Goal: Task Accomplishment & Management: Use online tool/utility

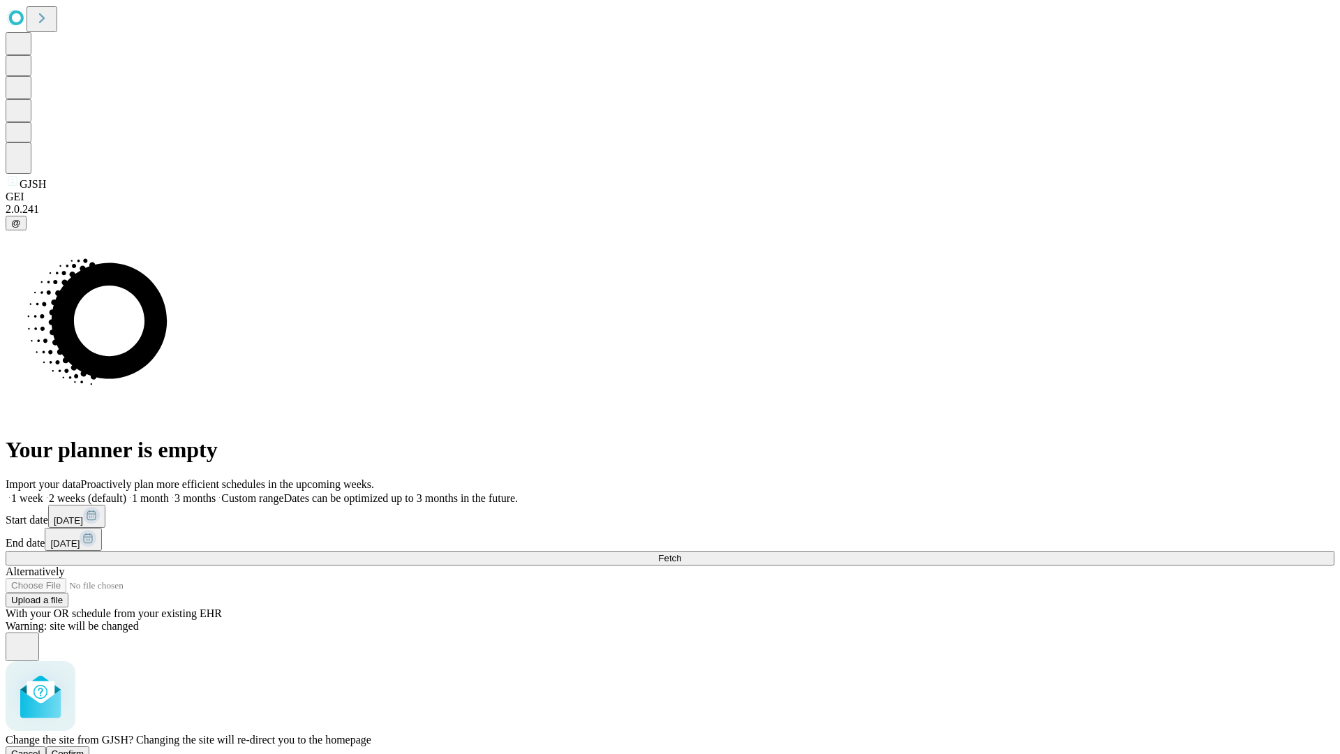
click at [84, 748] on span "Confirm" at bounding box center [68, 753] width 33 height 10
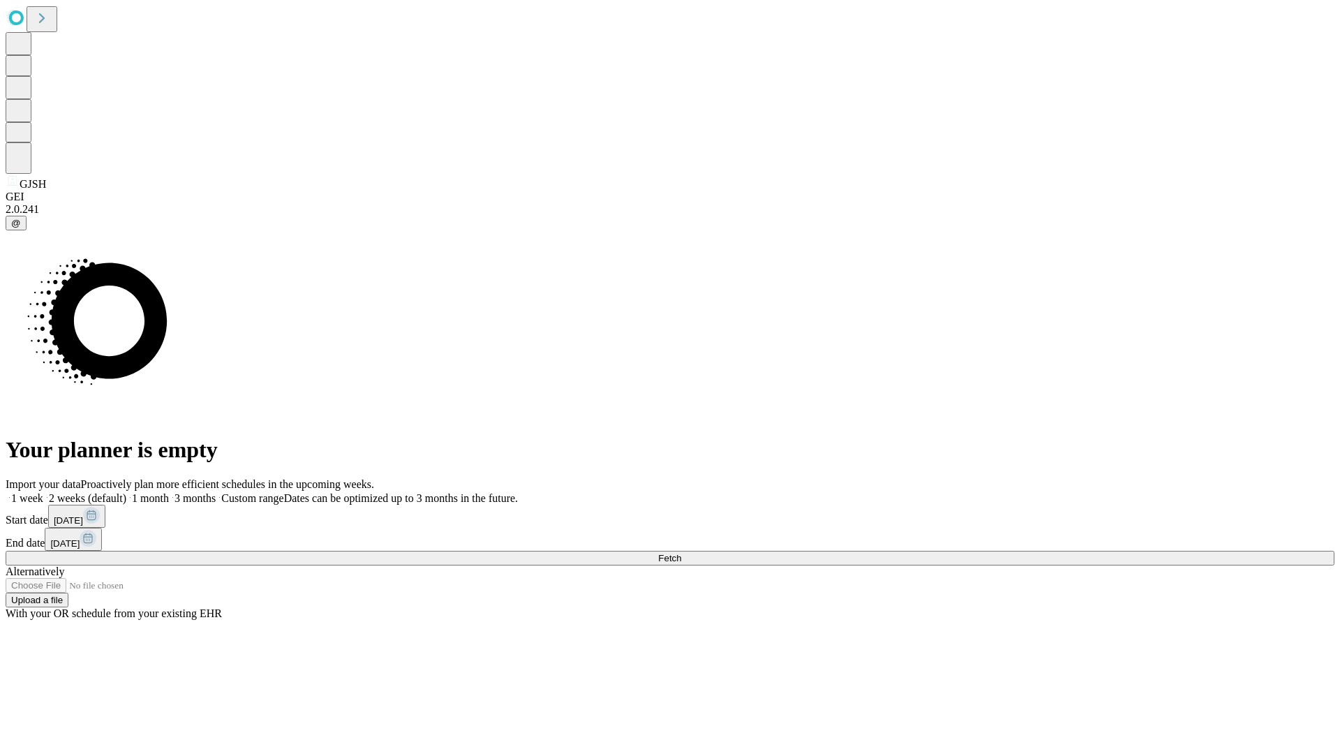
click at [169, 492] on label "1 month" at bounding box center [147, 498] width 43 height 12
click at [681, 553] on span "Fetch" at bounding box center [669, 558] width 23 height 10
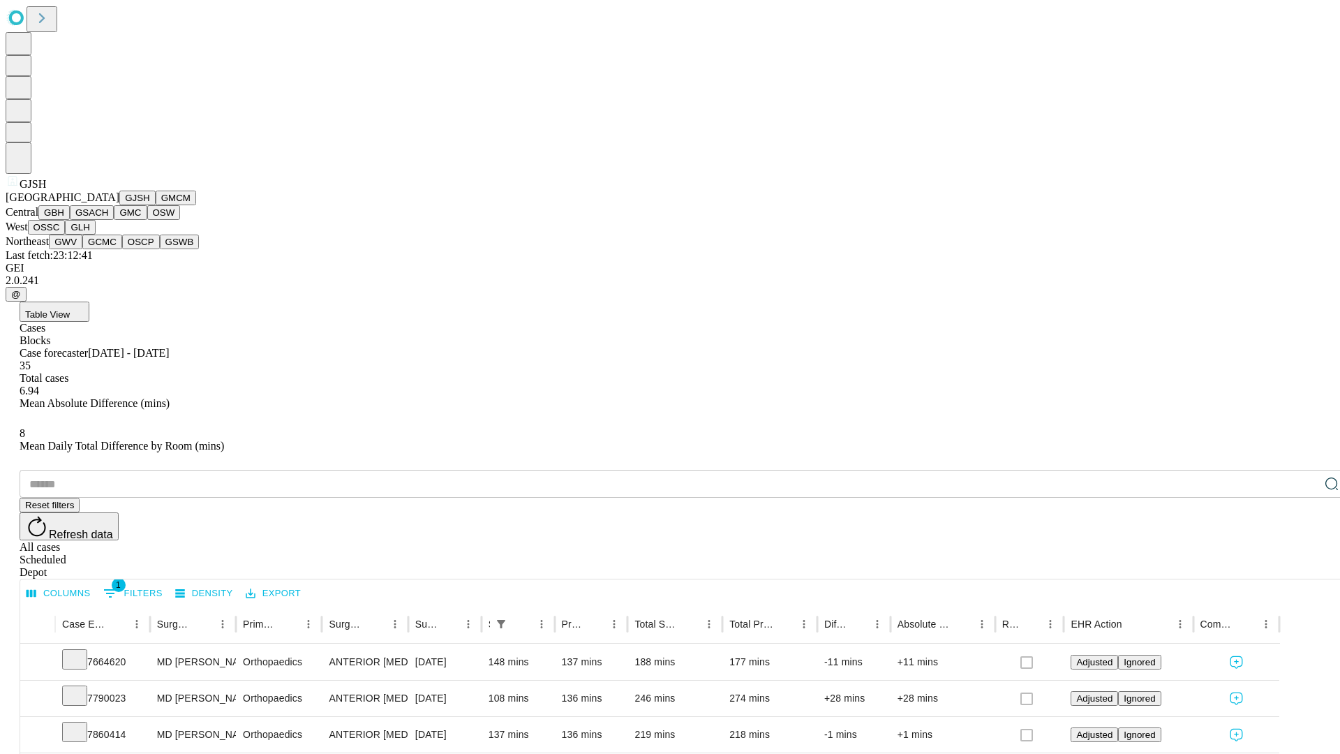
click at [156, 205] on button "GMCM" at bounding box center [176, 197] width 40 height 15
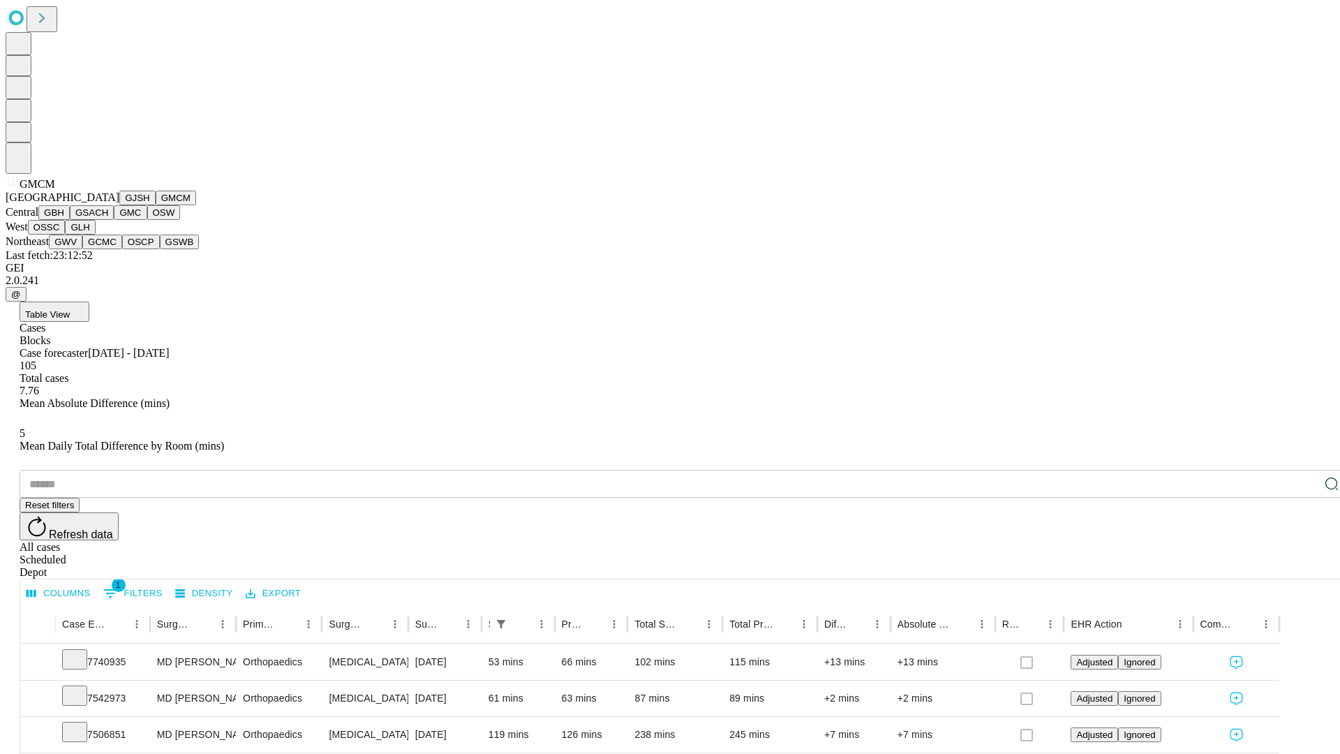
click at [70, 220] on button "GBH" at bounding box center [53, 212] width 31 height 15
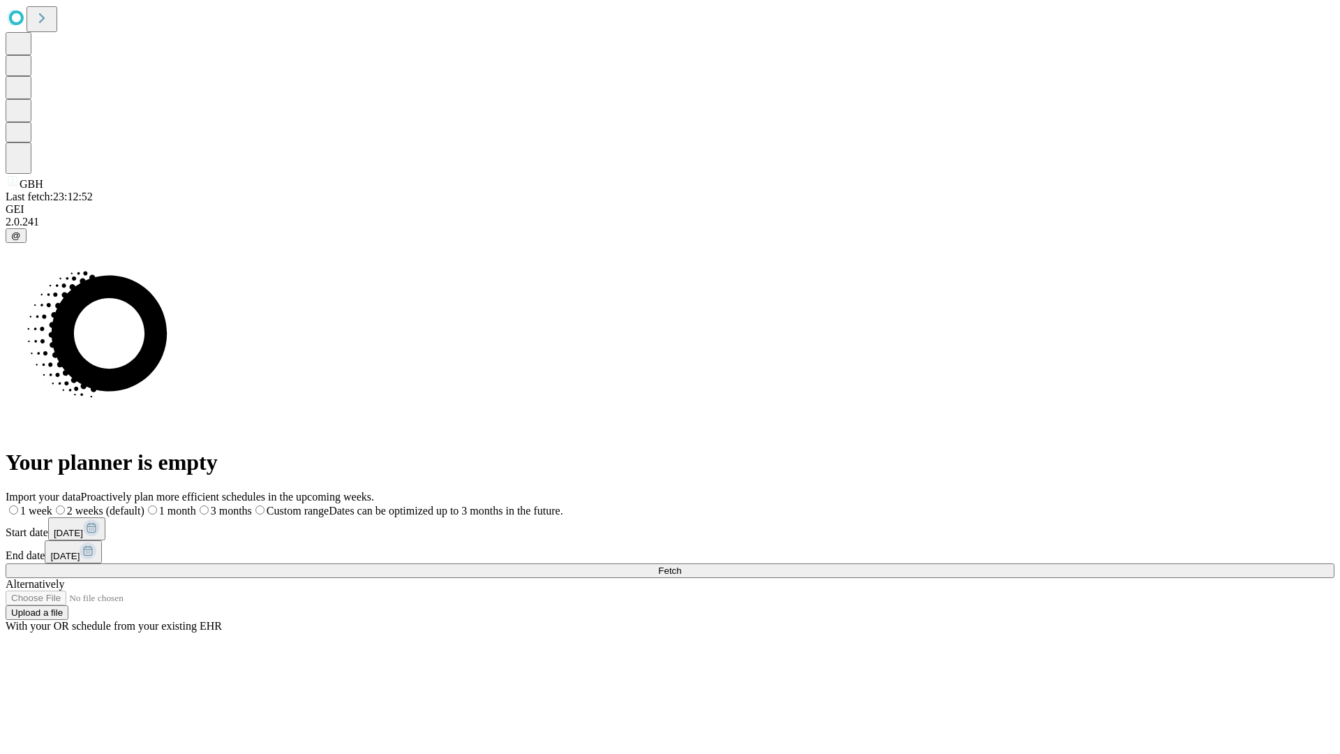
click at [196, 505] on label "1 month" at bounding box center [170, 511] width 52 height 12
click at [681, 565] on span "Fetch" at bounding box center [669, 570] width 23 height 10
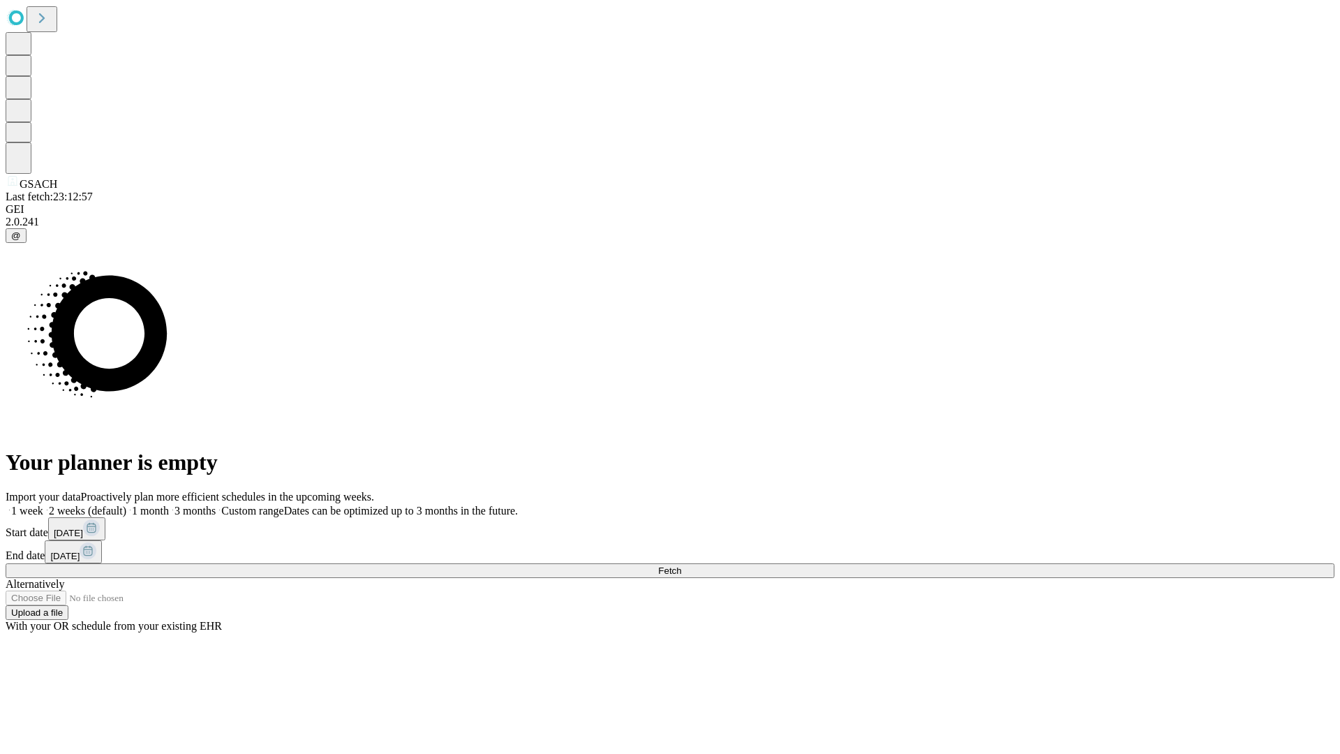
click at [681, 565] on span "Fetch" at bounding box center [669, 570] width 23 height 10
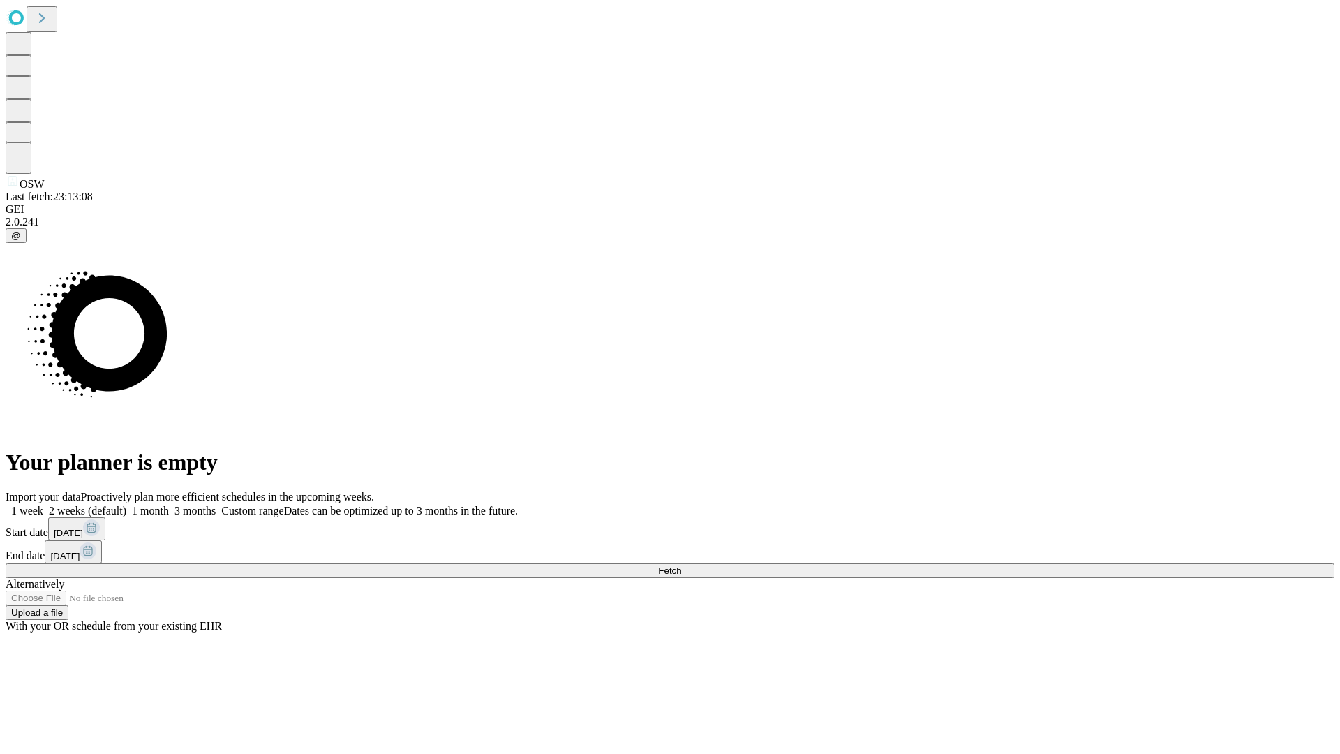
click at [681, 565] on span "Fetch" at bounding box center [669, 570] width 23 height 10
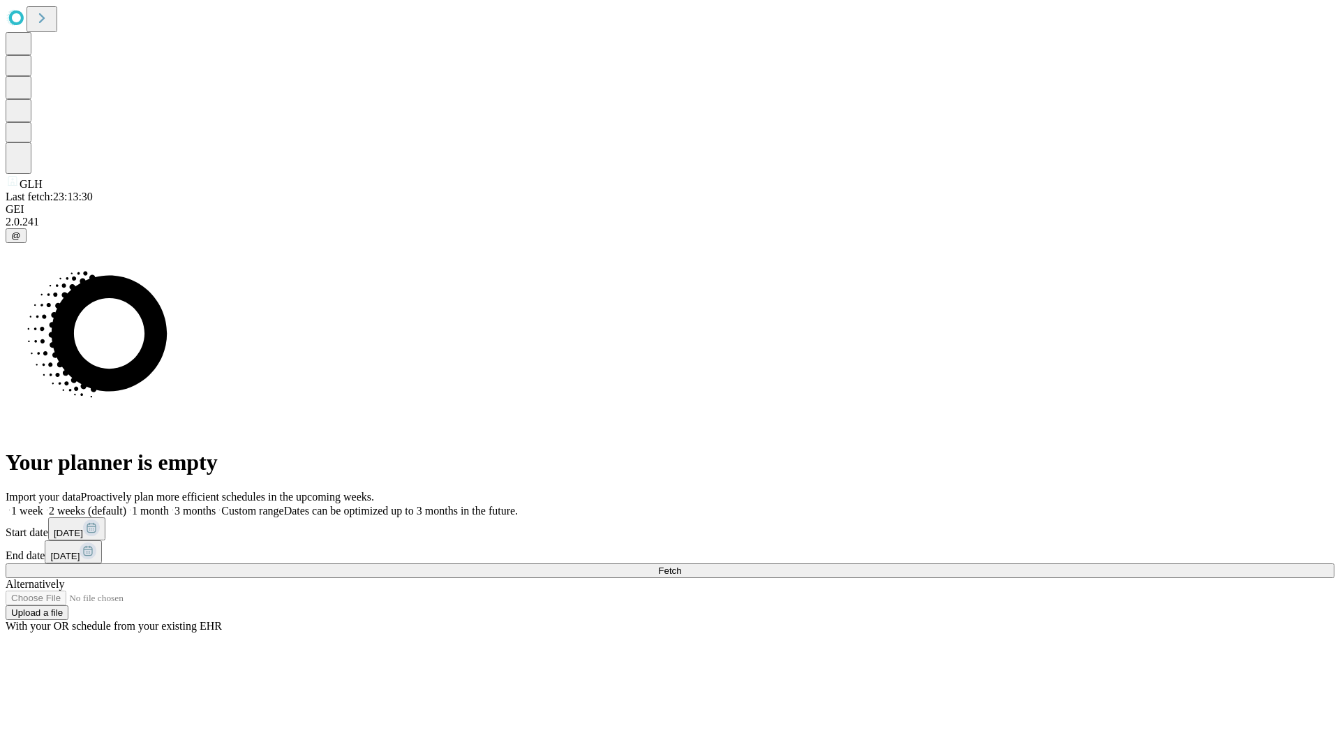
click at [169, 505] on label "1 month" at bounding box center [147, 511] width 43 height 12
click at [681, 565] on span "Fetch" at bounding box center [669, 570] width 23 height 10
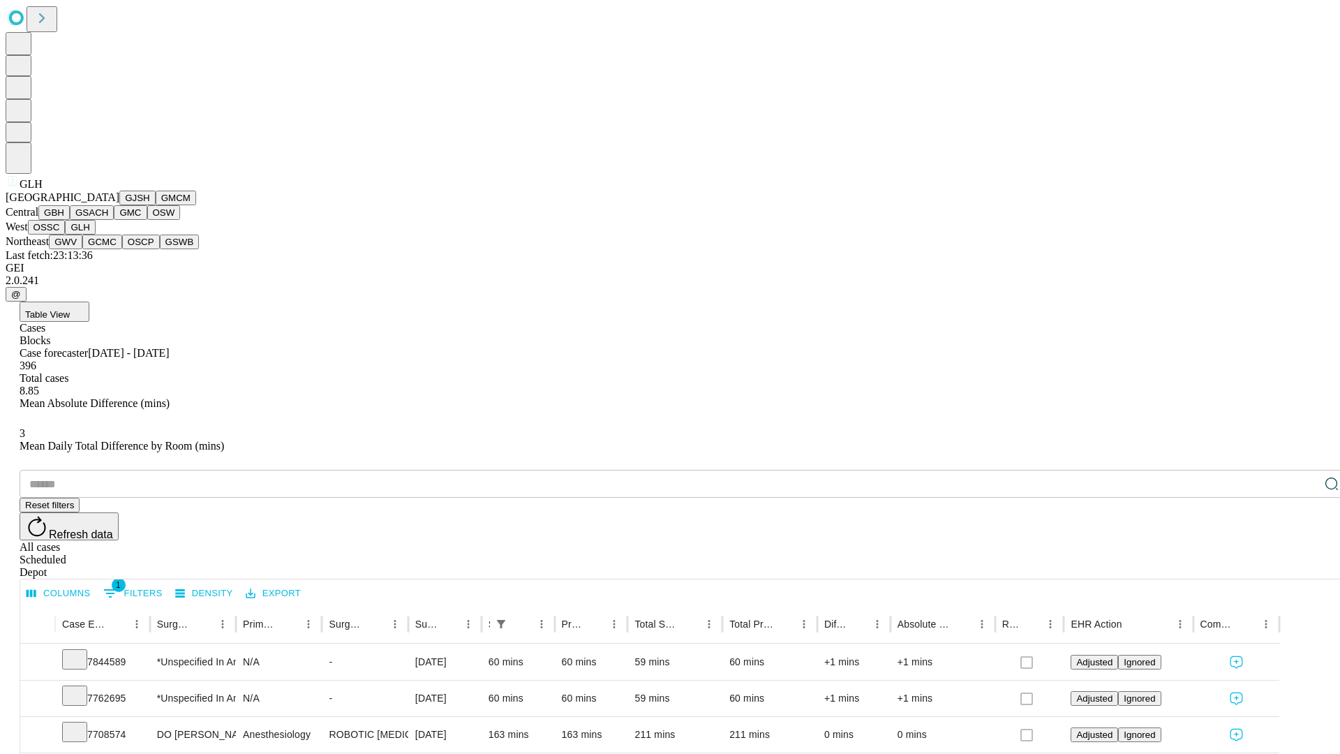
click at [82, 249] on button "GWV" at bounding box center [65, 241] width 33 height 15
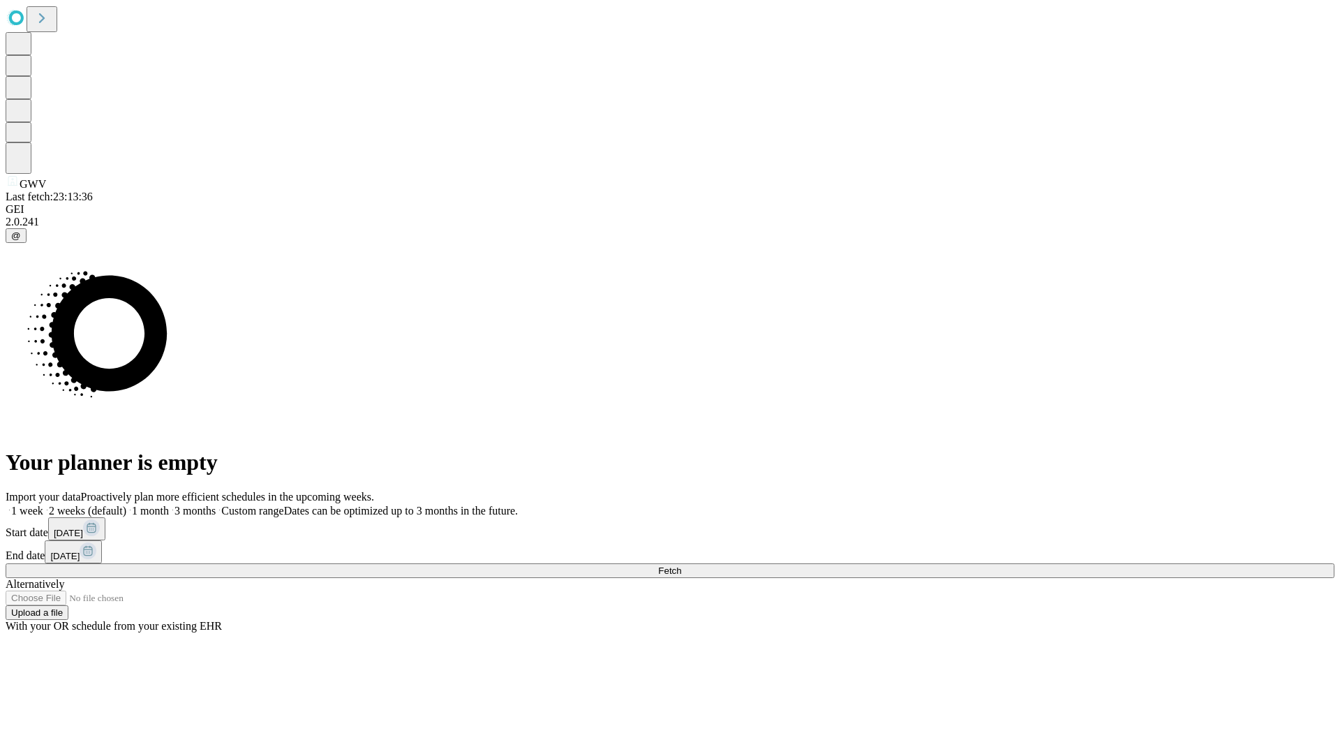
click at [169, 505] on label "1 month" at bounding box center [147, 511] width 43 height 12
click at [681, 565] on span "Fetch" at bounding box center [669, 570] width 23 height 10
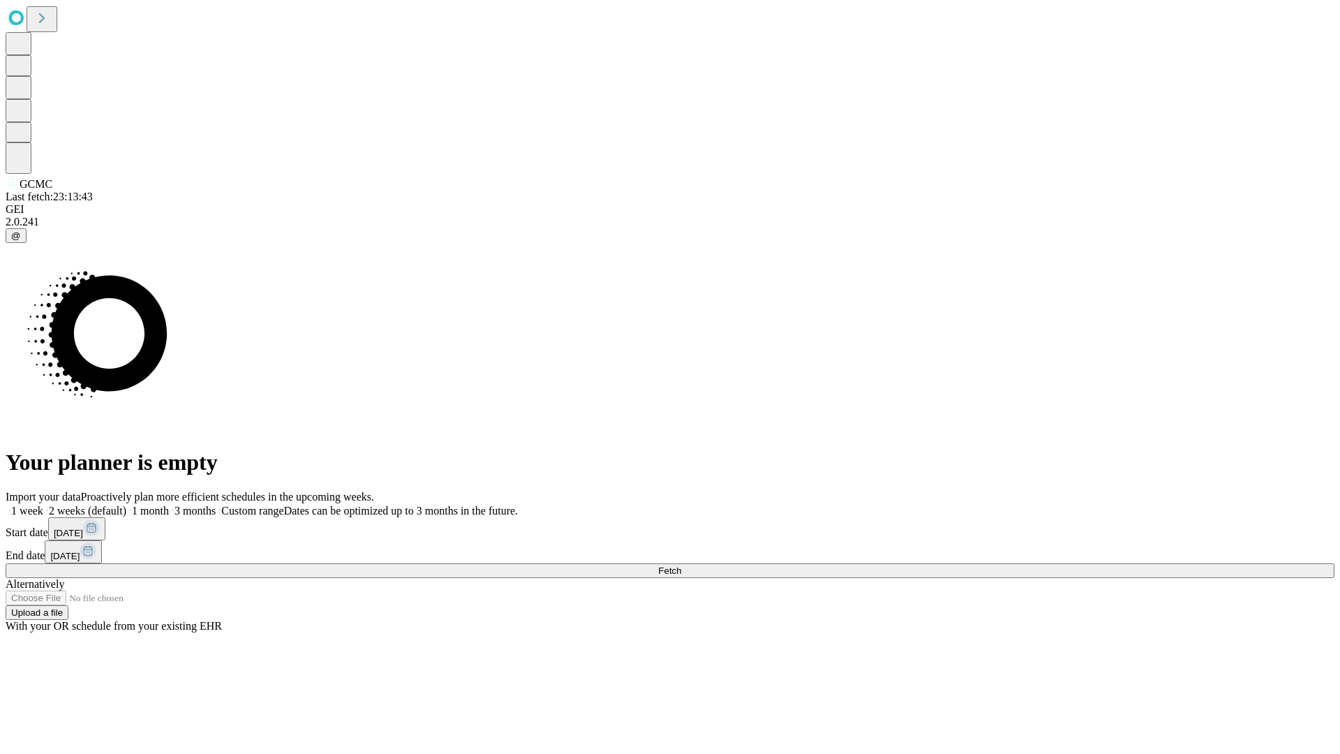
click at [169, 505] on label "1 month" at bounding box center [147, 511] width 43 height 12
click at [681, 565] on span "Fetch" at bounding box center [669, 570] width 23 height 10
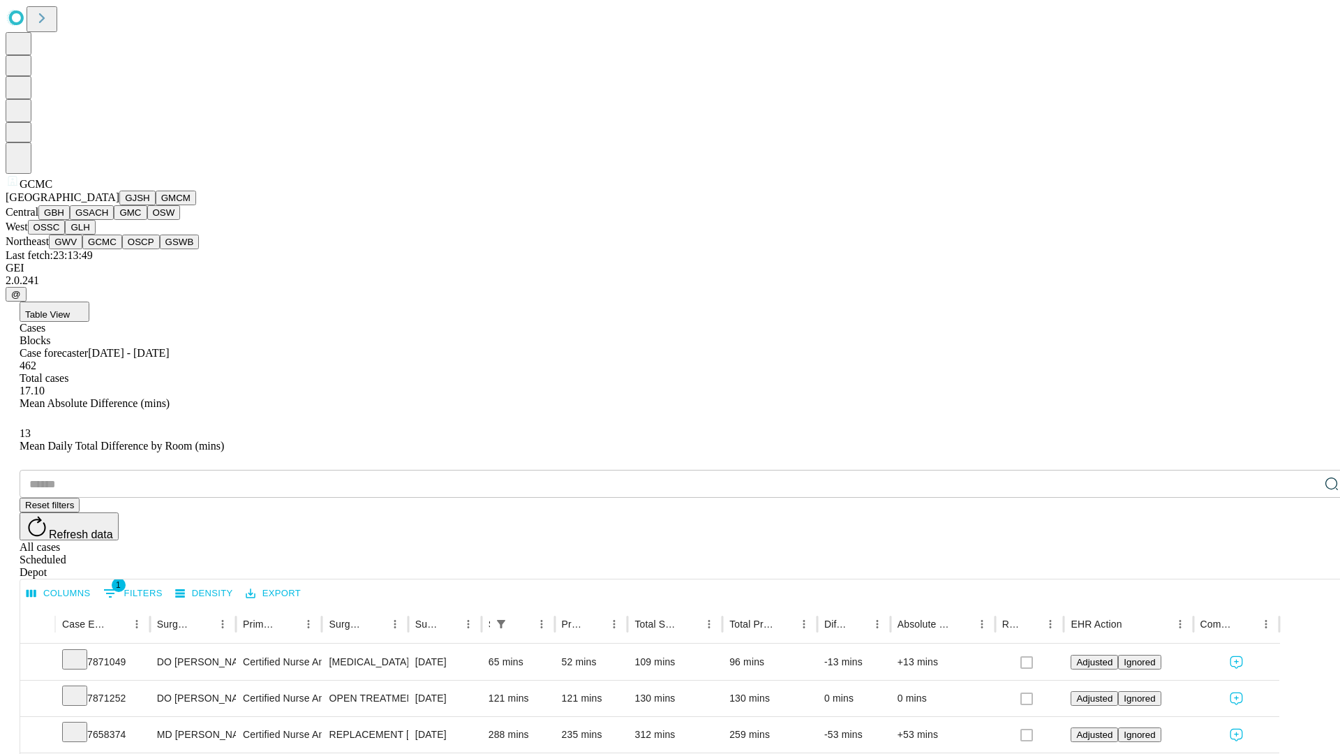
click at [122, 249] on button "OSCP" at bounding box center [141, 241] width 38 height 15
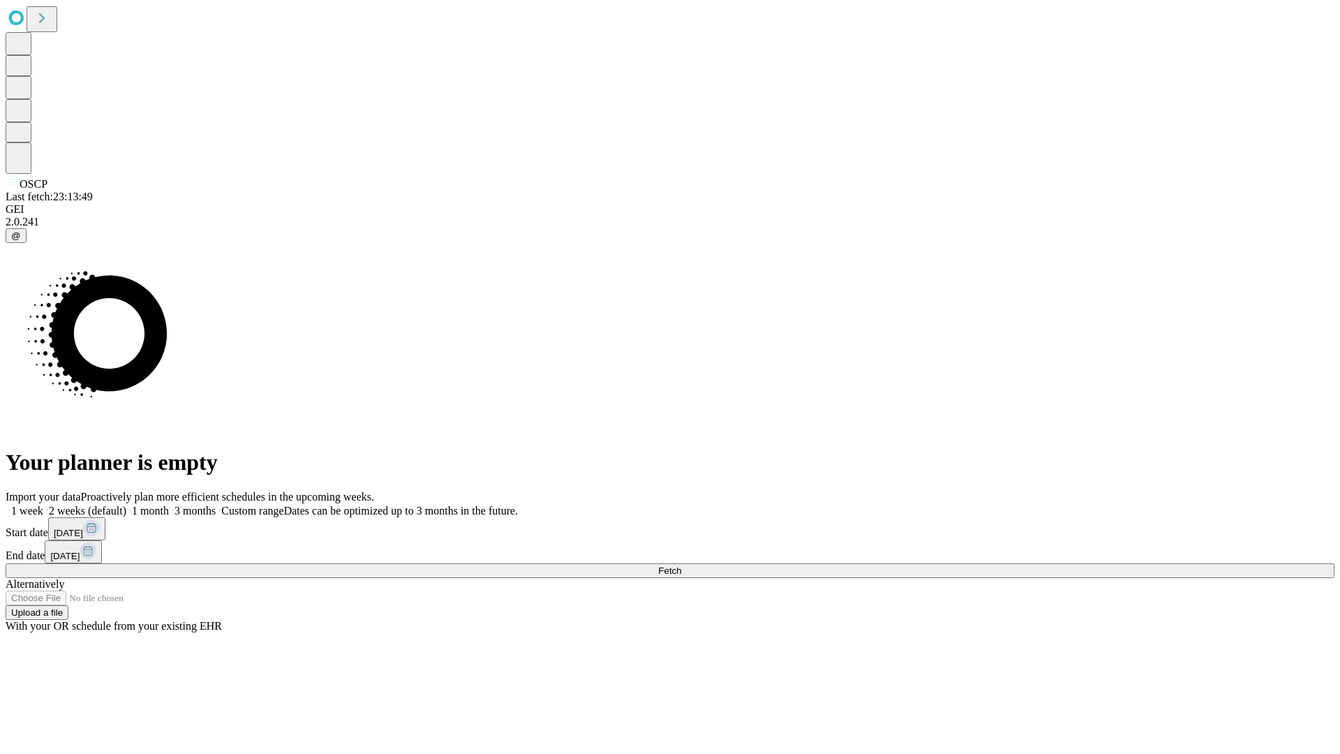
click at [169, 505] on label "1 month" at bounding box center [147, 511] width 43 height 12
click at [681, 565] on span "Fetch" at bounding box center [669, 570] width 23 height 10
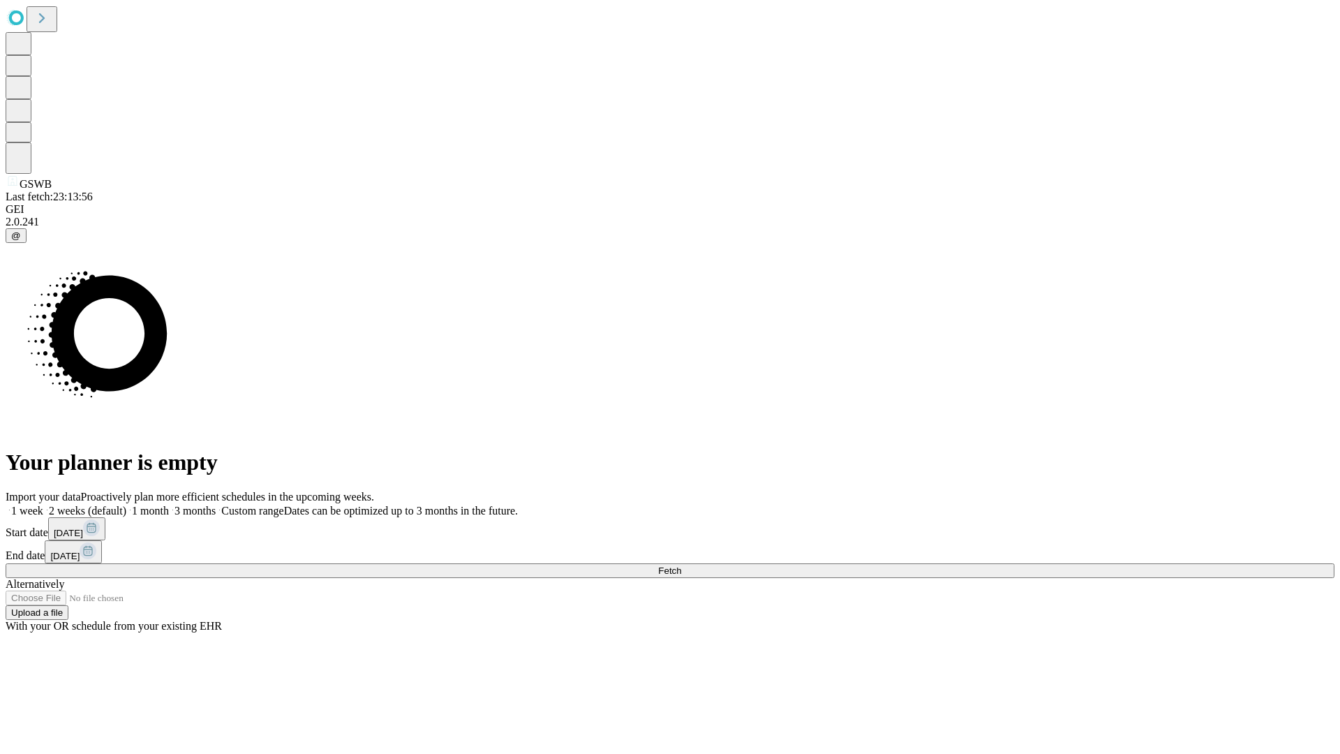
click at [169, 505] on label "1 month" at bounding box center [147, 511] width 43 height 12
click at [681, 565] on span "Fetch" at bounding box center [669, 570] width 23 height 10
